Goal: Information Seeking & Learning: Find specific fact

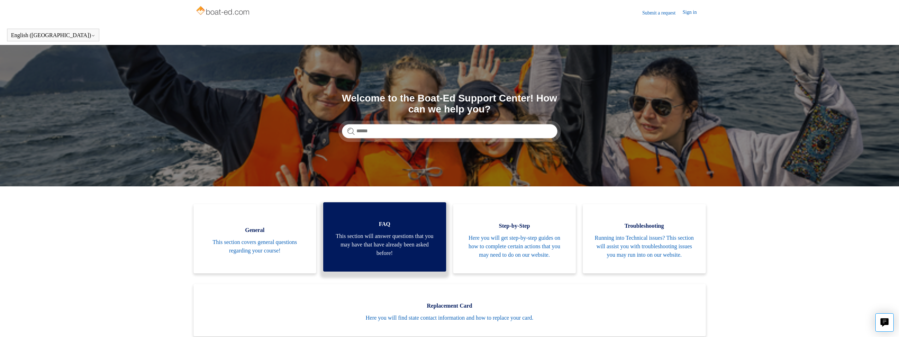
click at [418, 228] on span "FAQ" at bounding box center [385, 224] width 102 height 8
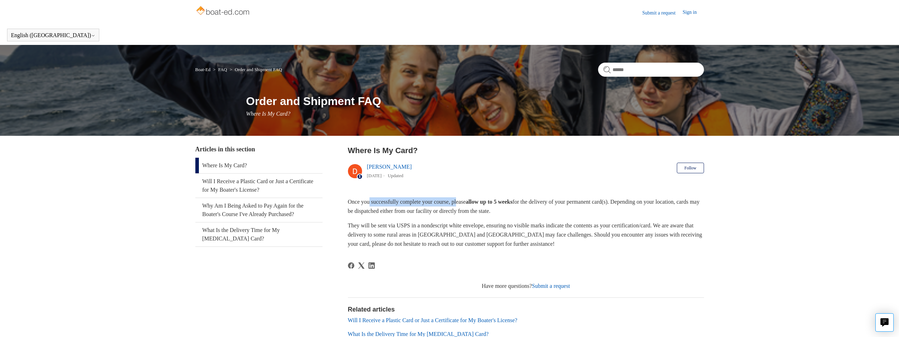
drag, startPoint x: 370, startPoint y: 202, endPoint x: 465, endPoint y: 201, distance: 95.1
click at [465, 201] on p "Once you successfully complete your course, please allow up to 5 weeks for the …" at bounding box center [526, 206] width 356 height 18
click at [491, 203] on strong "allow up to 5 weeks" at bounding box center [489, 202] width 47 height 6
drag, startPoint x: 356, startPoint y: 210, endPoint x: 442, endPoint y: 212, distance: 86.6
click at [442, 212] on p "Once you successfully complete your course, please allow up to 5 weeks for the …" at bounding box center [526, 206] width 356 height 18
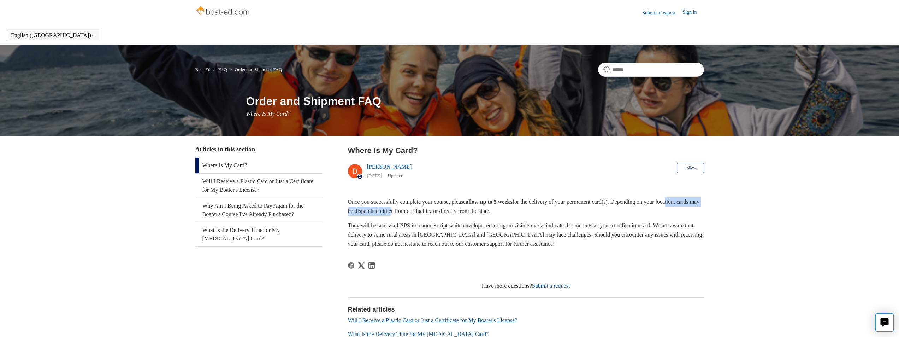
click at [413, 214] on p "Once you successfully complete your course, please allow up to 5 weeks for the …" at bounding box center [526, 206] width 356 height 18
drag, startPoint x: 355, startPoint y: 224, endPoint x: 451, endPoint y: 226, distance: 96.1
click at [451, 226] on p "They will be sent via USPS in a nondescript white envelope, ensuring no visible…" at bounding box center [526, 234] width 356 height 27
click at [393, 235] on p "They will be sent via USPS in a nondescript white envelope, ensuring no visible…" at bounding box center [526, 234] width 356 height 27
drag, startPoint x: 402, startPoint y: 225, endPoint x: 489, endPoint y: 227, distance: 87.0
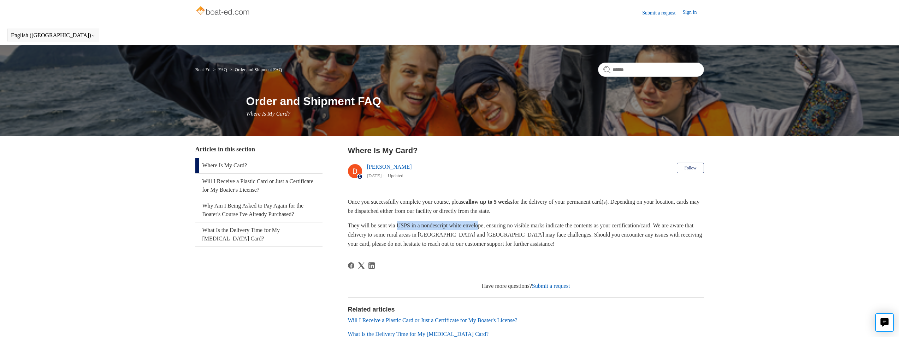
click at [489, 227] on p "They will be sent via USPS in a nondescript white envelope, ensuring no visible…" at bounding box center [526, 234] width 356 height 27
click at [486, 228] on p "They will be sent via USPS in a nondescript white envelope, ensuring no visible…" at bounding box center [526, 234] width 356 height 27
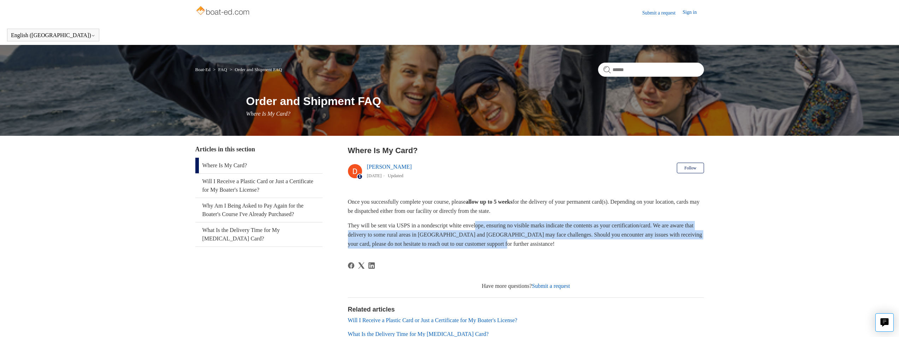
drag, startPoint x: 491, startPoint y: 225, endPoint x: 575, endPoint y: 245, distance: 85.7
click at [575, 245] on p "They will be sent via USPS in a nondescript white envelope, ensuring no visible…" at bounding box center [526, 234] width 356 height 27
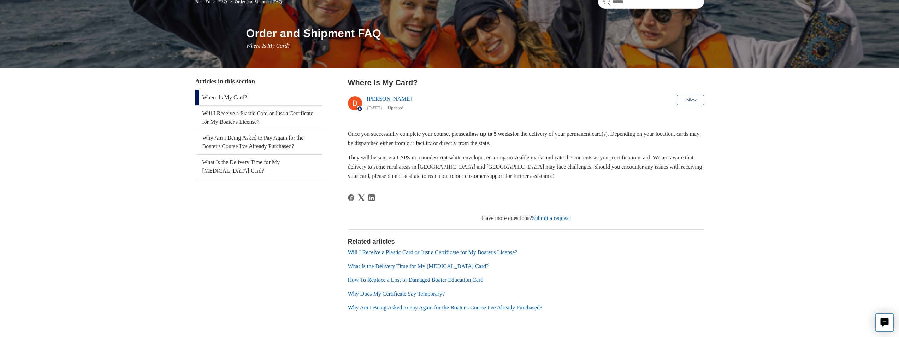
scroll to position [71, 0]
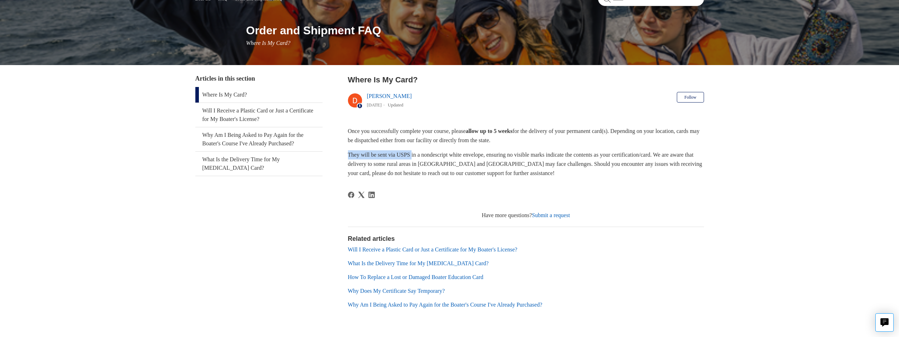
drag, startPoint x: 348, startPoint y: 154, endPoint x: 416, endPoint y: 156, distance: 67.2
click at [416, 156] on p "They will be sent via USPS in a nondescript white envelope, ensuring no visible…" at bounding box center [526, 163] width 356 height 27
click at [246, 115] on link "Will I Receive a Plastic Card or Just a Certificate for My Boater's License?" at bounding box center [258, 115] width 127 height 24
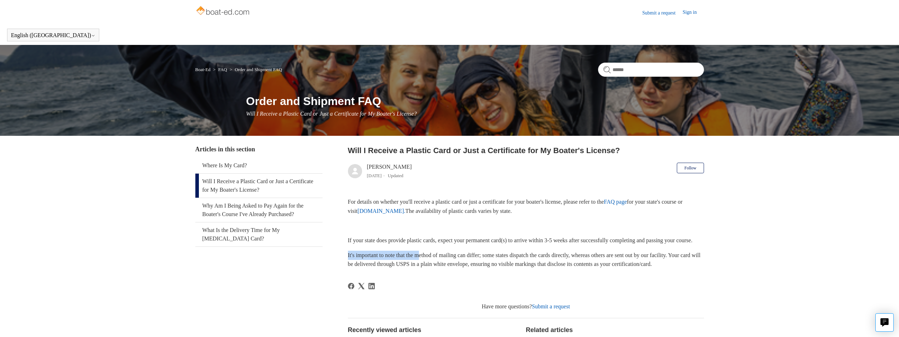
click at [426, 263] on div "Articles in this section Where Is My Card? Will I Receive a Plastic Card or Jus…" at bounding box center [449, 283] width 509 height 276
click at [475, 263] on p "It's important to note that the method of mailing can differ; some states dispa…" at bounding box center [526, 260] width 356 height 18
click at [252, 216] on link "Why Am I Being Asked to Pay Again for the Boater's Course I've Already Purchase…" at bounding box center [258, 210] width 127 height 24
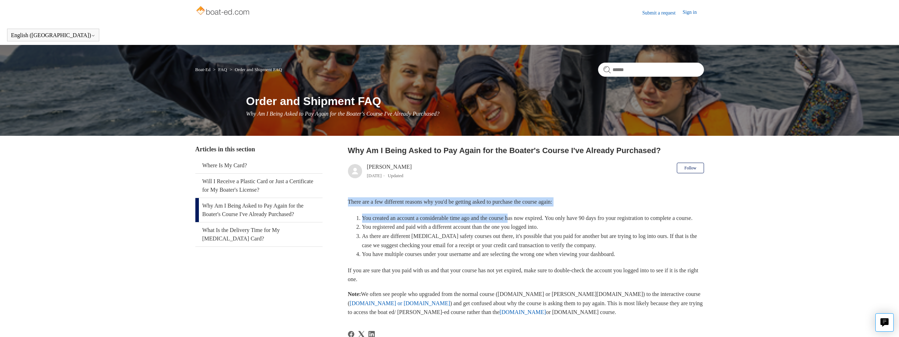
drag, startPoint x: 370, startPoint y: 200, endPoint x: 524, endPoint y: 212, distance: 154.5
click at [524, 212] on div "There are a few different reasons why you'd be getting asked to purchase the co…" at bounding box center [526, 256] width 356 height 119
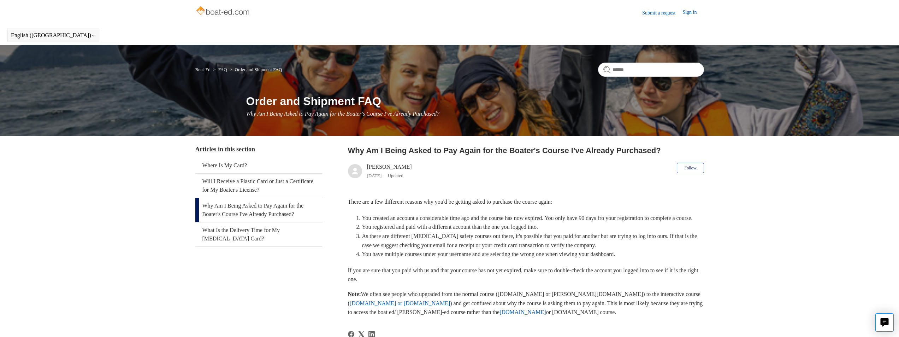
click at [495, 231] on li "You registered and paid with a different account than the one you logged into." at bounding box center [533, 226] width 342 height 9
